Goal: Information Seeking & Learning: Learn about a topic

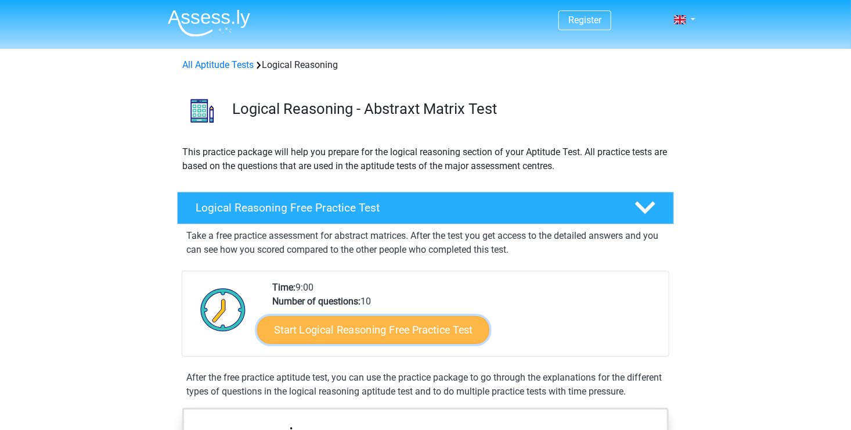
click at [387, 328] on link "Start Logical Reasoning Free Practice Test" at bounding box center [373, 329] width 232 height 28
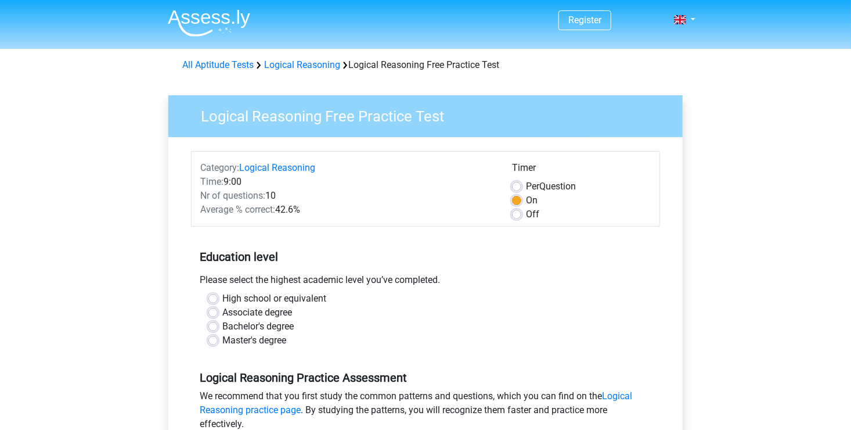
scroll to position [376, 0]
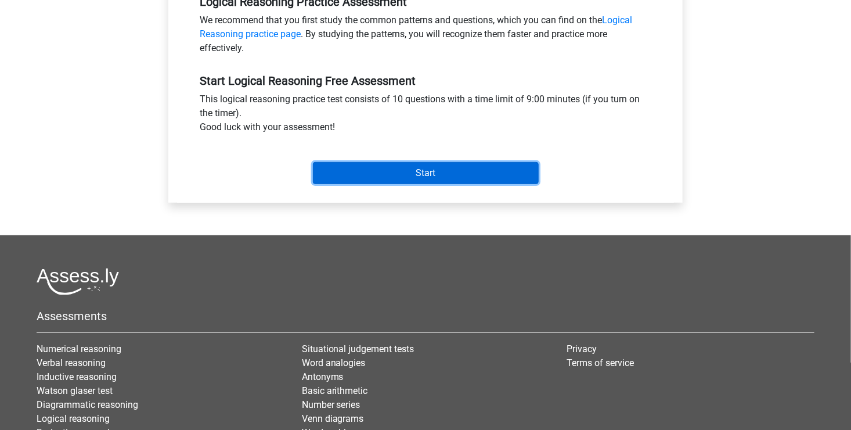
click at [522, 170] on input "Start" at bounding box center [426, 173] width 226 height 22
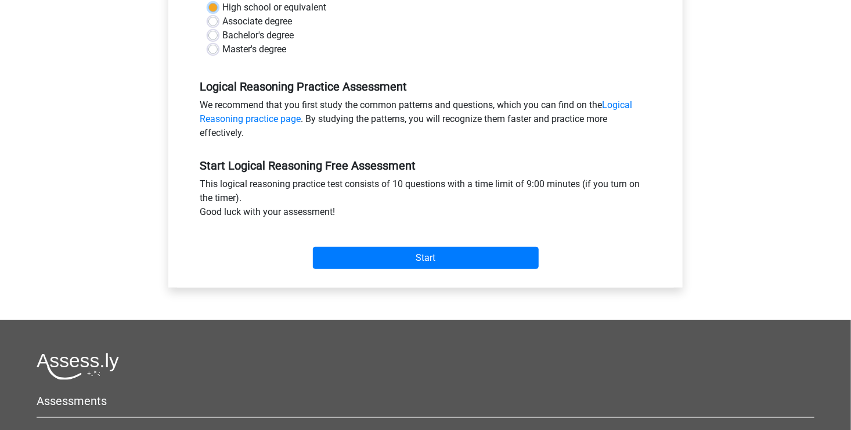
scroll to position [0, 0]
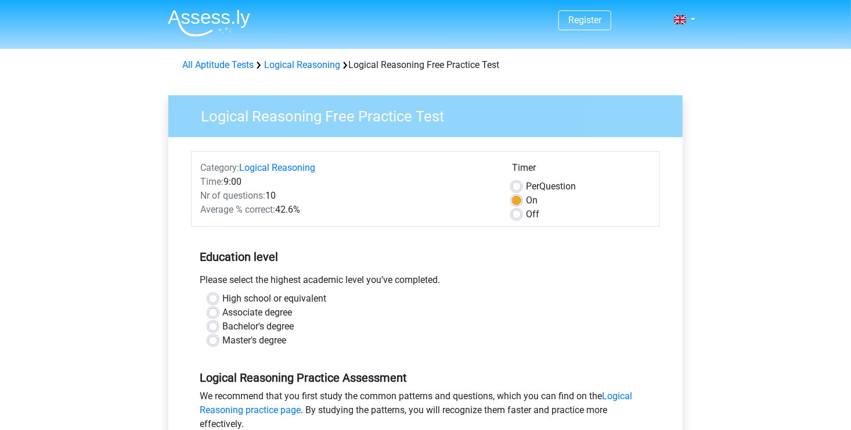
click at [444, 322] on div "Bachelor's degree" at bounding box center [425, 326] width 434 height 14
click at [222, 327] on label "Bachelor's degree" at bounding box center [257, 326] width 71 height 14
click at [215, 327] on input "Bachelor's degree" at bounding box center [212, 325] width 9 height 12
radio input "true"
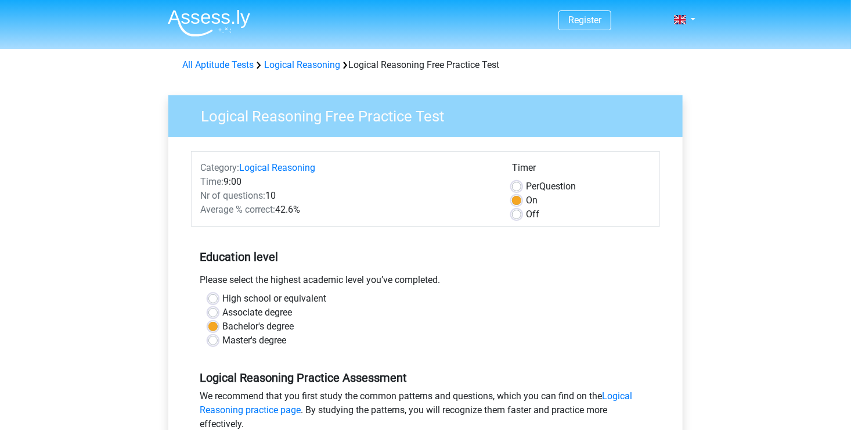
scroll to position [376, 0]
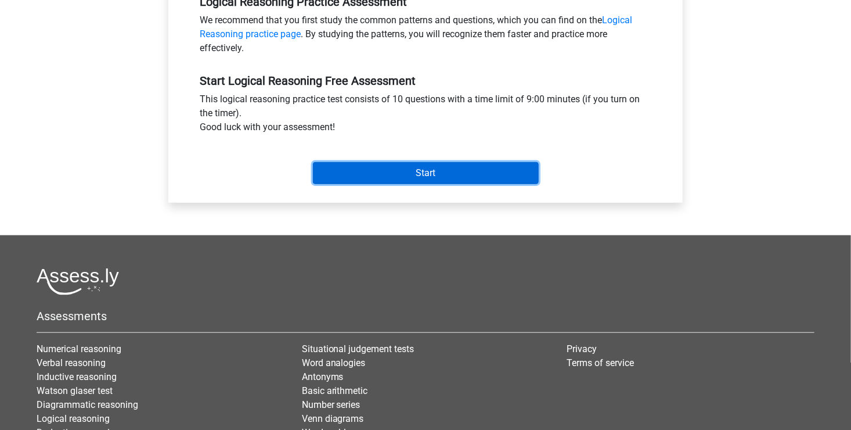
click at [467, 165] on input "Start" at bounding box center [426, 173] width 226 height 22
